Goal: Entertainment & Leisure: Consume media (video, audio)

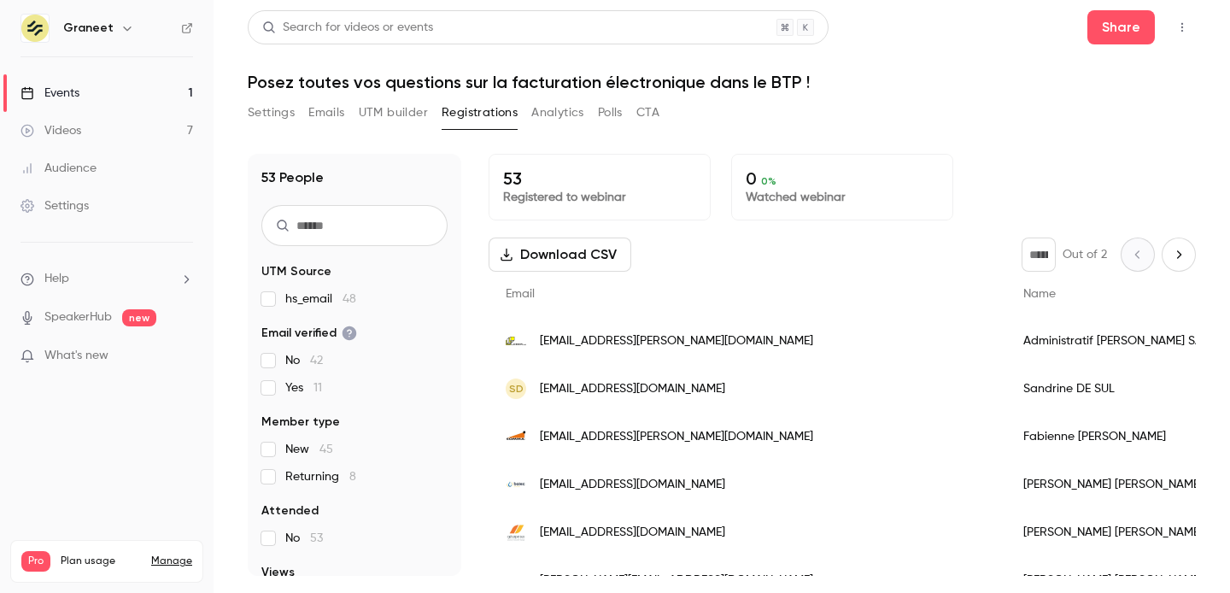
click at [73, 124] on div "Videos" at bounding box center [50, 130] width 61 height 17
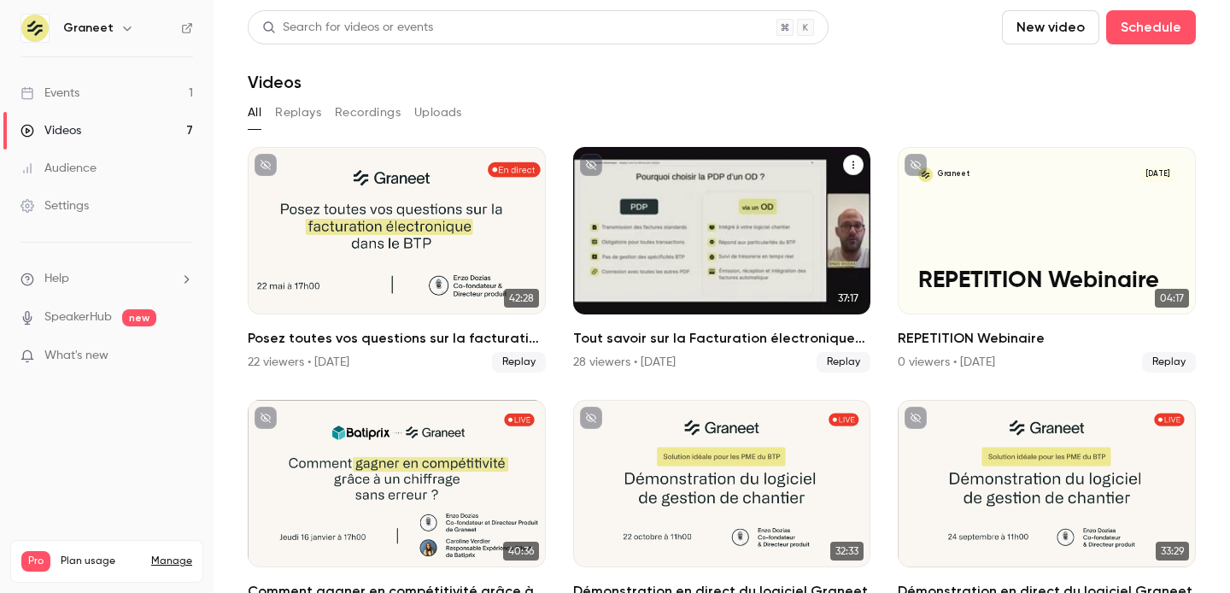
click at [637, 250] on div "Tout savoir sur la Facturation électronique dans le BTP !" at bounding box center [722, 230] width 298 height 167
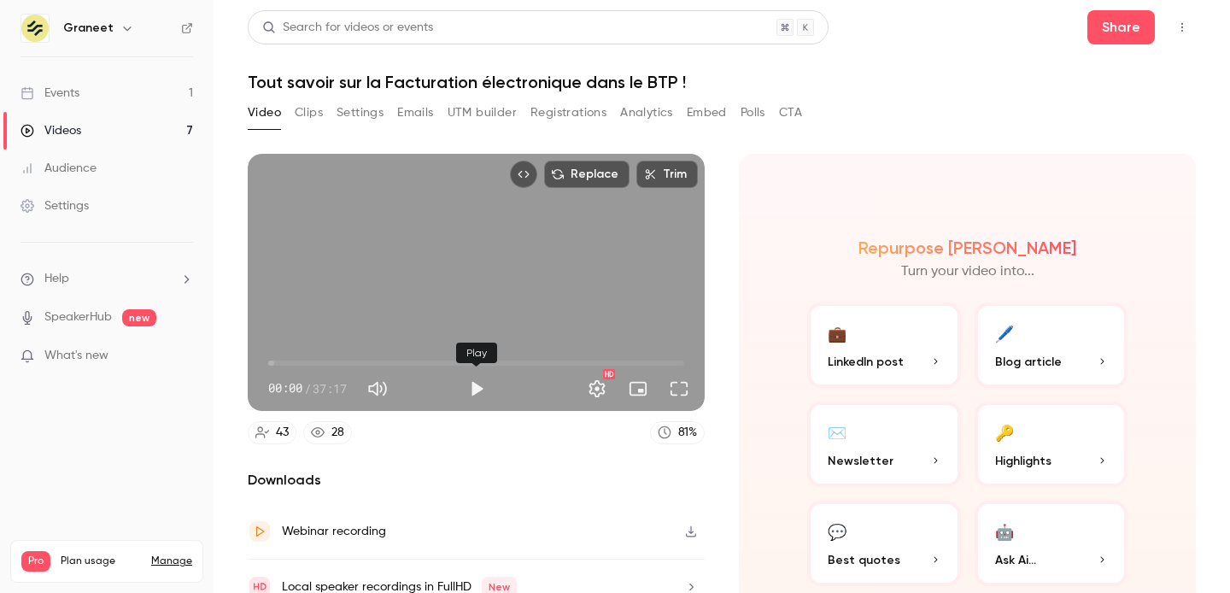
click at [469, 389] on button "Play" at bounding box center [476, 389] width 34 height 34
drag, startPoint x: 277, startPoint y: 363, endPoint x: 333, endPoint y: 365, distance: 56.4
click at [334, 365] on span "05:53" at bounding box center [333, 362] width 5 height 5
drag, startPoint x: 336, startPoint y: 364, endPoint x: 257, endPoint y: 354, distance: 80.0
click at [257, 354] on div "00:00 00:00 / 37:17 HD" at bounding box center [476, 375] width 457 height 72
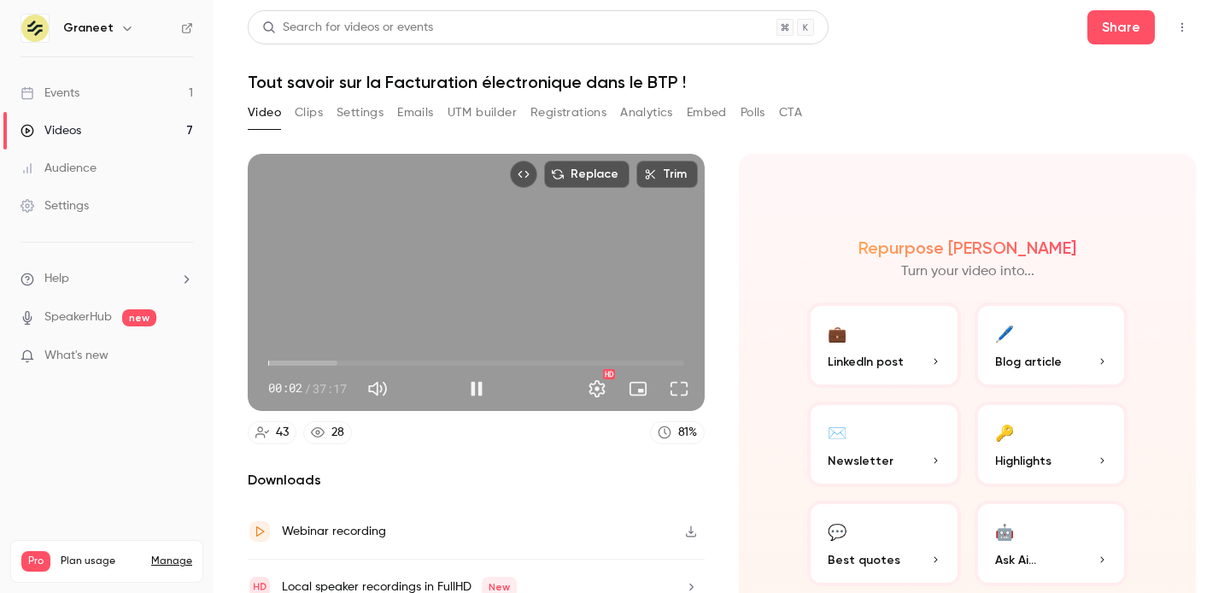
click at [468, 397] on button "Pause" at bounding box center [476, 389] width 34 height 34
click at [475, 454] on div "Replace Trim 00:03 00:03 / 37:17 HD 43 28 81 % Downloads Webinar recording Loca…" at bounding box center [476, 412] width 457 height 516
click at [682, 389] on button "Full screen" at bounding box center [679, 389] width 34 height 34
click at [730, 332] on section "Replace Trim 00:03 00:03 / 37:17 HD 43 28 81 % Downloads Webinar recording Loca…" at bounding box center [722, 352] width 948 height 396
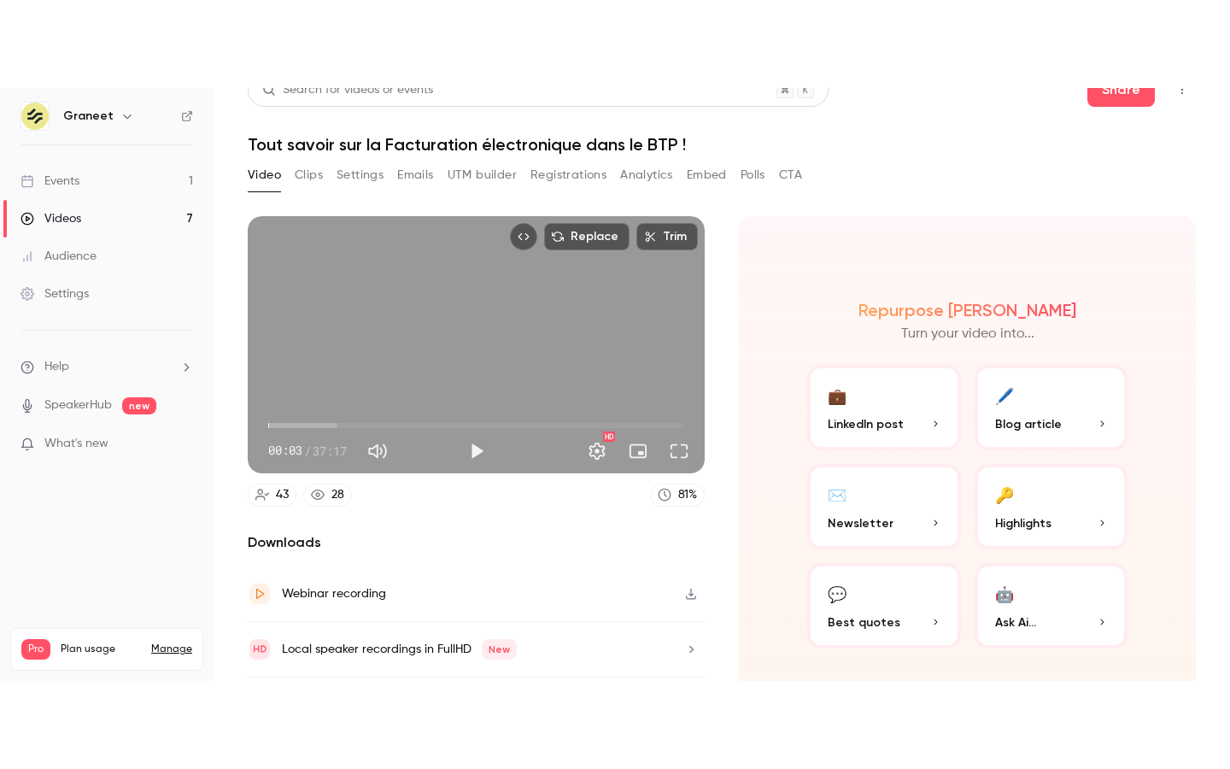
scroll to position [28, 0]
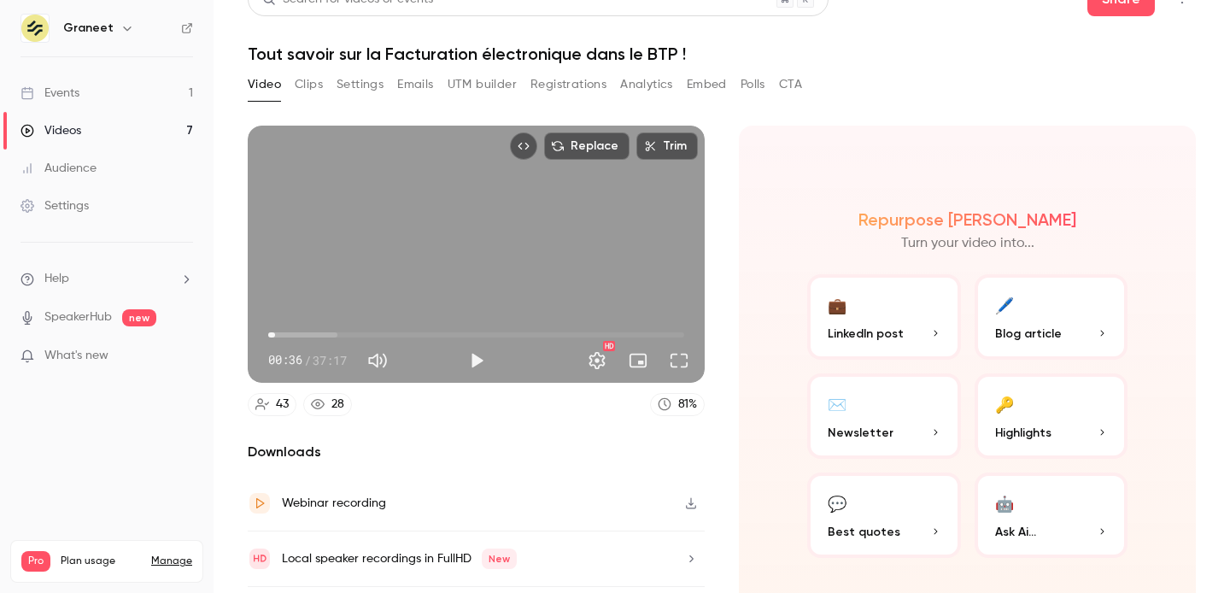
click at [275, 335] on span "00:36" at bounding box center [476, 334] width 416 height 27
click at [681, 360] on button "Full screen" at bounding box center [679, 360] width 34 height 34
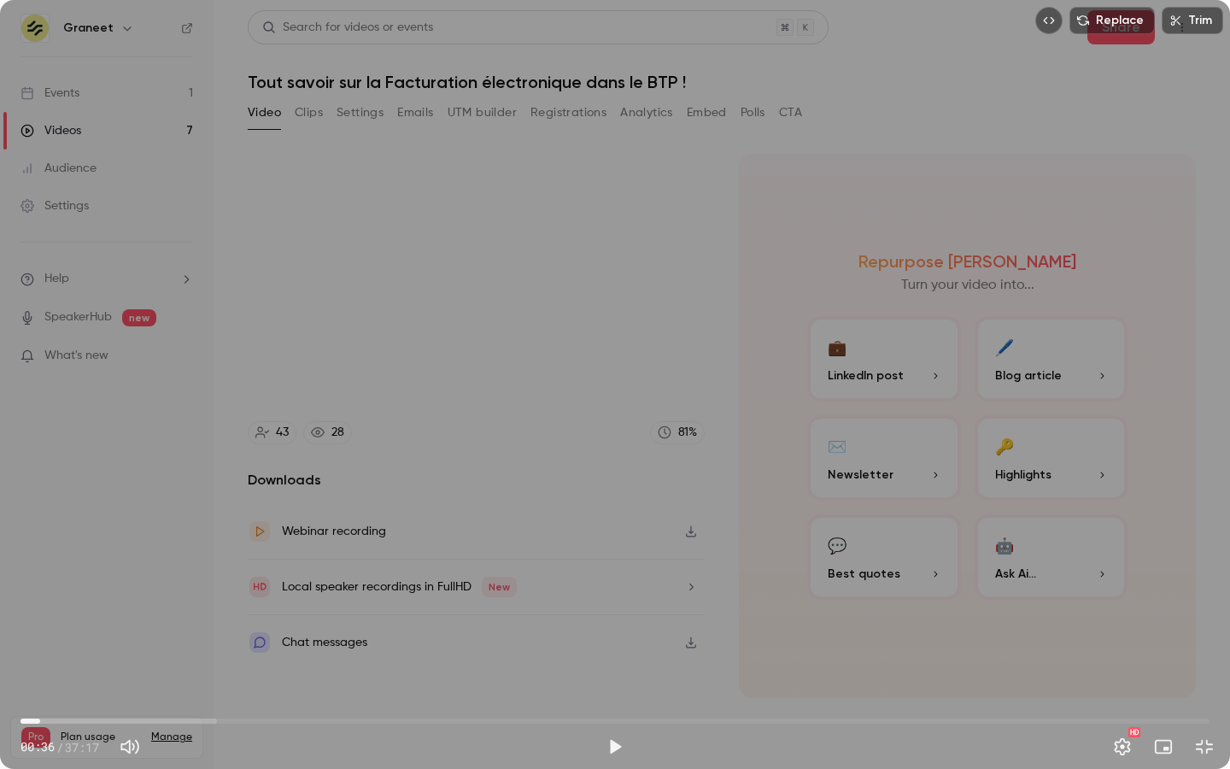
click at [24, 592] on span "00:36" at bounding box center [614, 720] width 1189 height 27
click at [617, 592] on button "Play" at bounding box center [615, 746] width 34 height 34
type input "***"
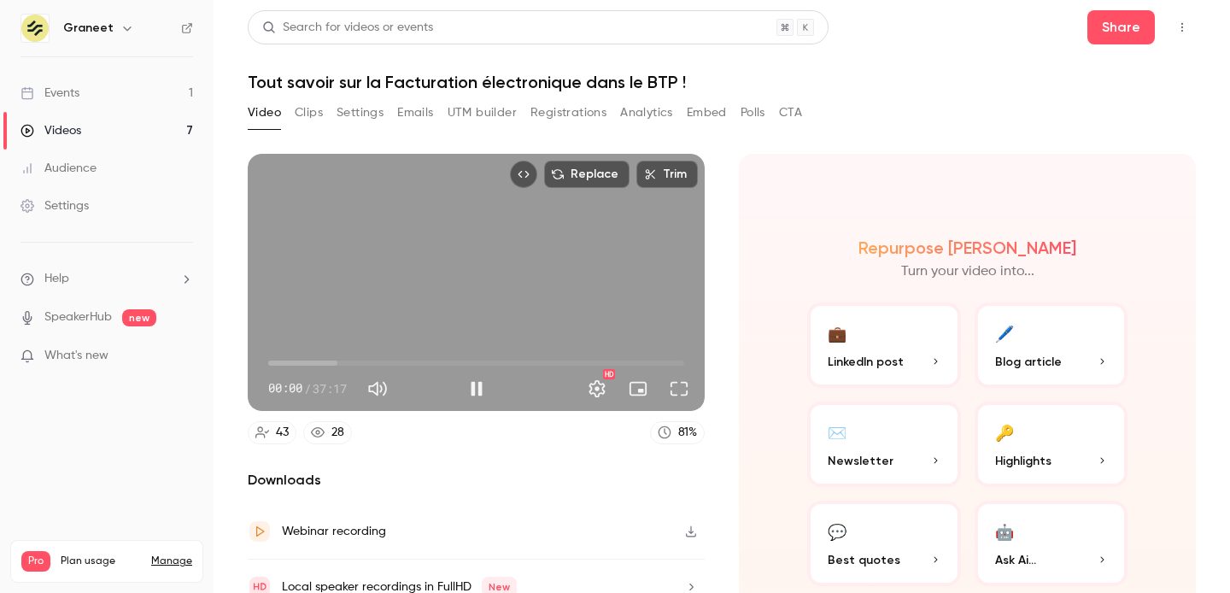
drag, startPoint x: 270, startPoint y: 363, endPoint x: 249, endPoint y: 363, distance: 20.5
click at [249, 363] on div "00:00 00:00 / 37:17 HD" at bounding box center [476, 375] width 457 height 72
type input "***"
click at [473, 393] on button "Pause" at bounding box center [476, 389] width 34 height 34
click at [682, 389] on button "Full screen" at bounding box center [679, 389] width 34 height 34
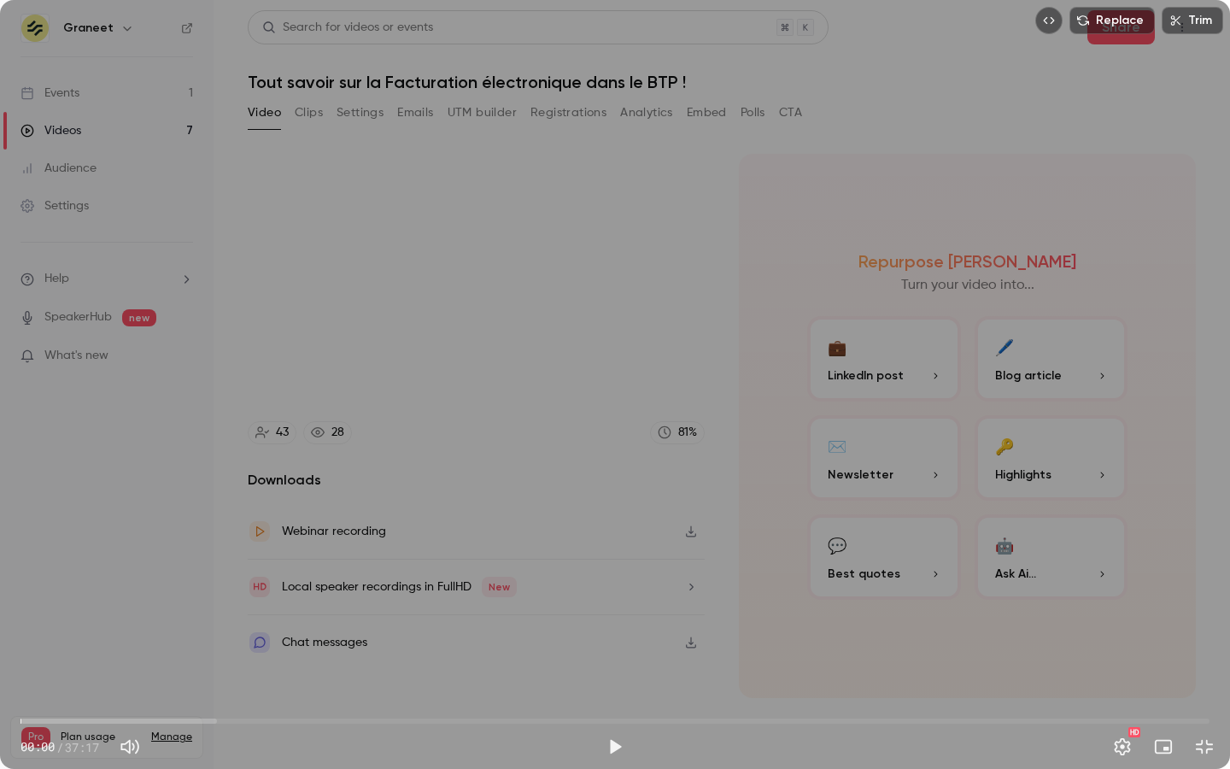
click at [1187, 592] on button "Exit full screen" at bounding box center [1204, 746] width 34 height 34
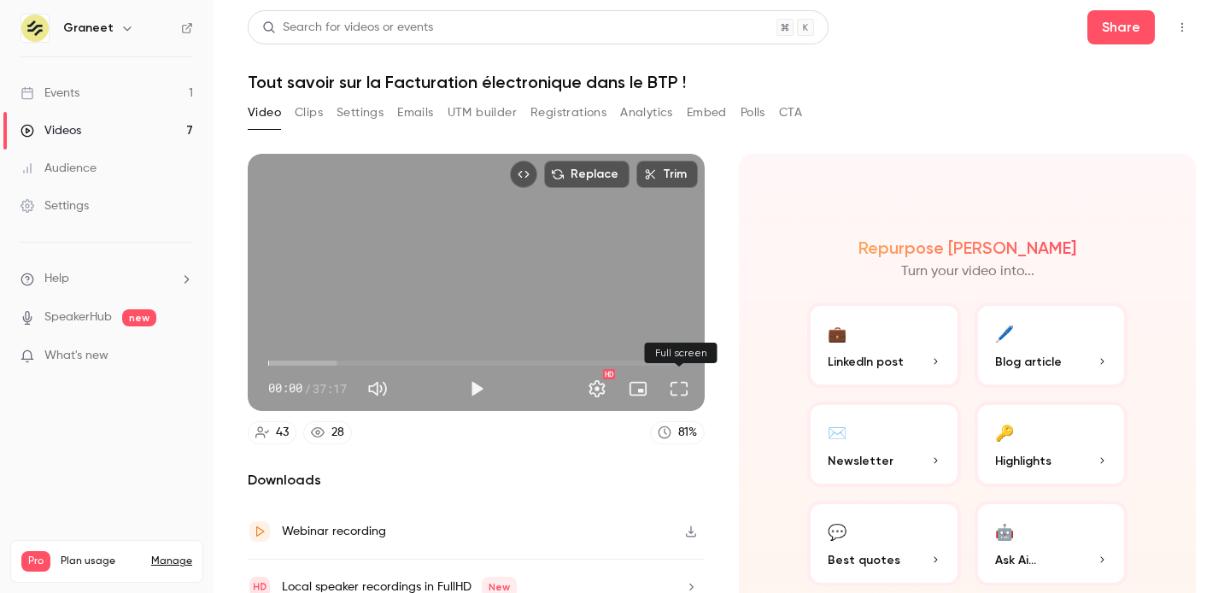
click at [677, 396] on button "Full screen" at bounding box center [679, 389] width 34 height 34
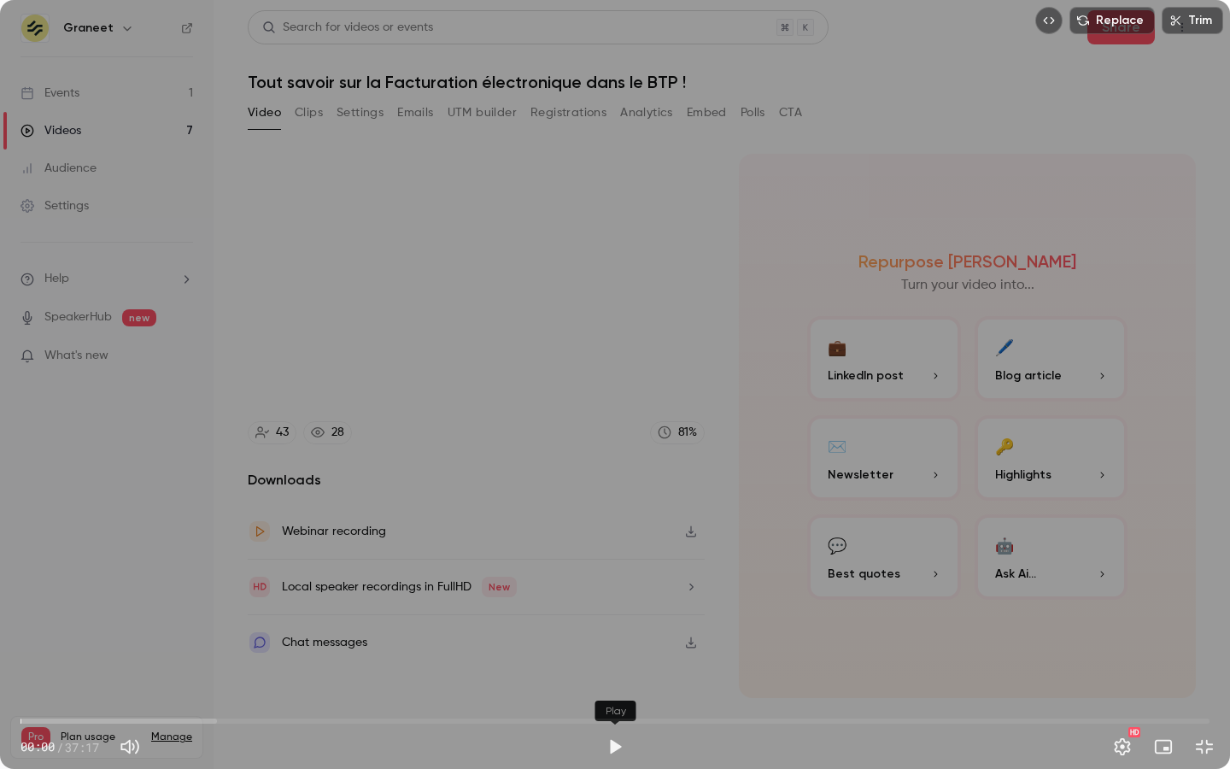
click at [610, 592] on button "Play" at bounding box center [615, 746] width 34 height 34
click at [1190, 380] on div "Replace Trim 00:17 00:17 / 37:17 HD" at bounding box center [615, 384] width 1230 height 769
type input "****"
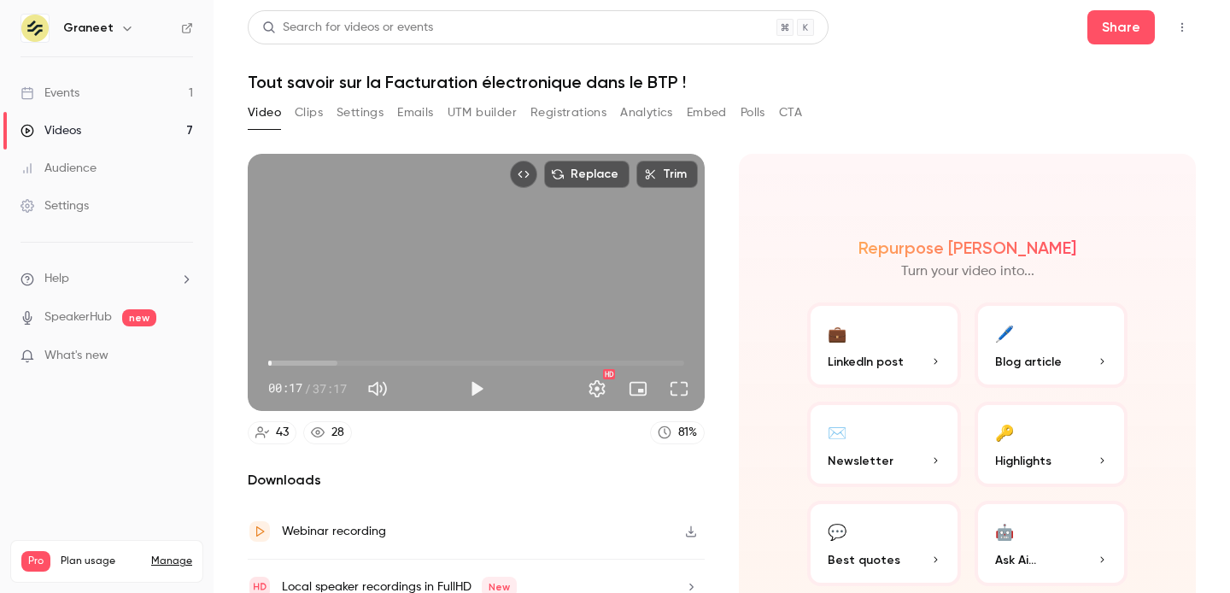
click at [48, 93] on div "Events" at bounding box center [49, 93] width 59 height 17
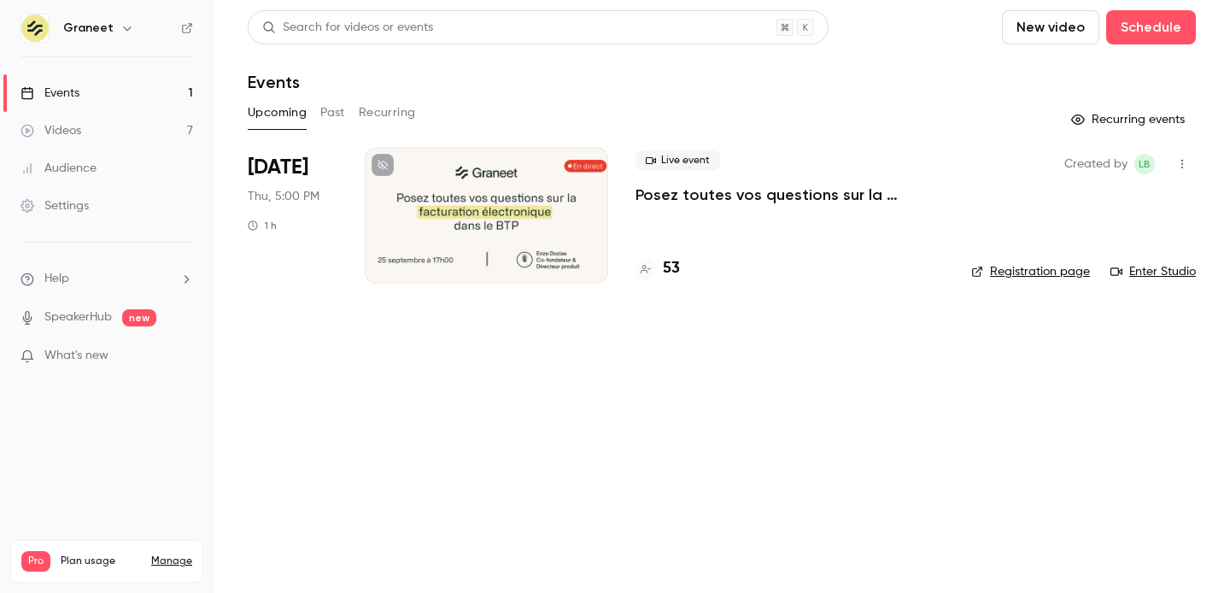
click at [537, 236] on div at bounding box center [486, 215] width 243 height 137
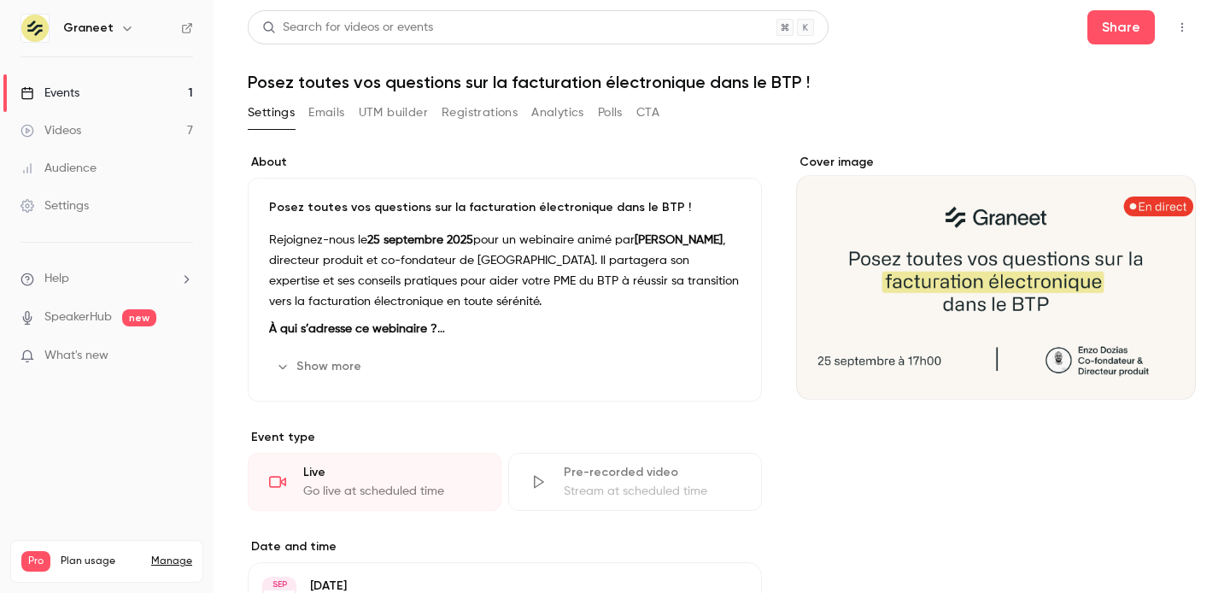
click at [480, 111] on button "Registrations" at bounding box center [480, 112] width 76 height 27
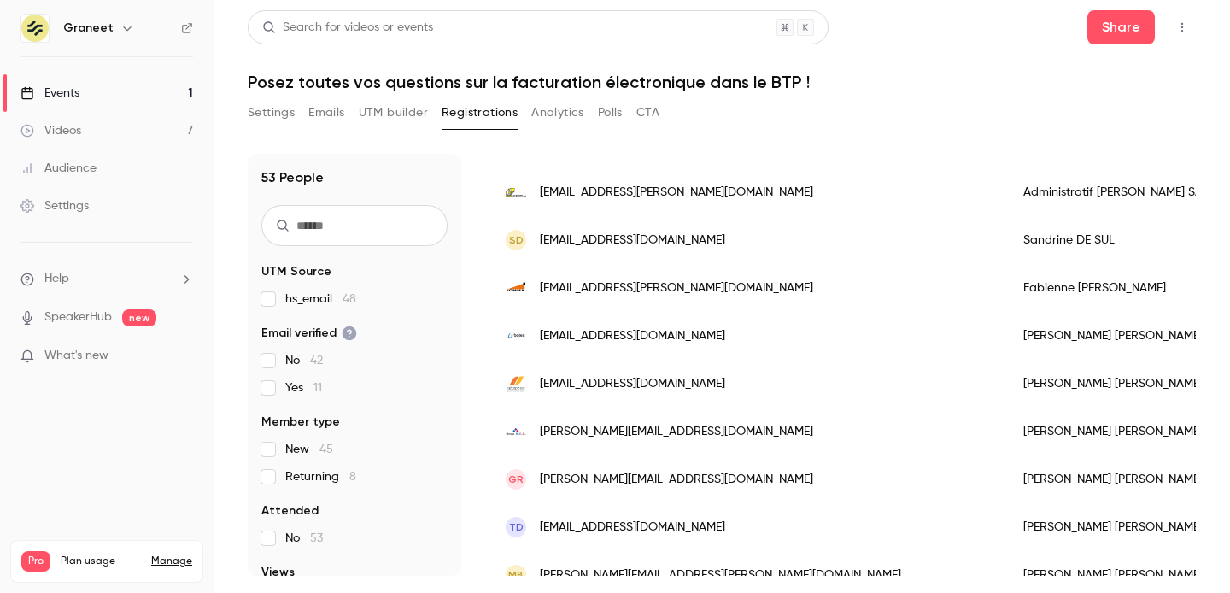
scroll to position [149, 0]
